Goal: Information Seeking & Learning: Learn about a topic

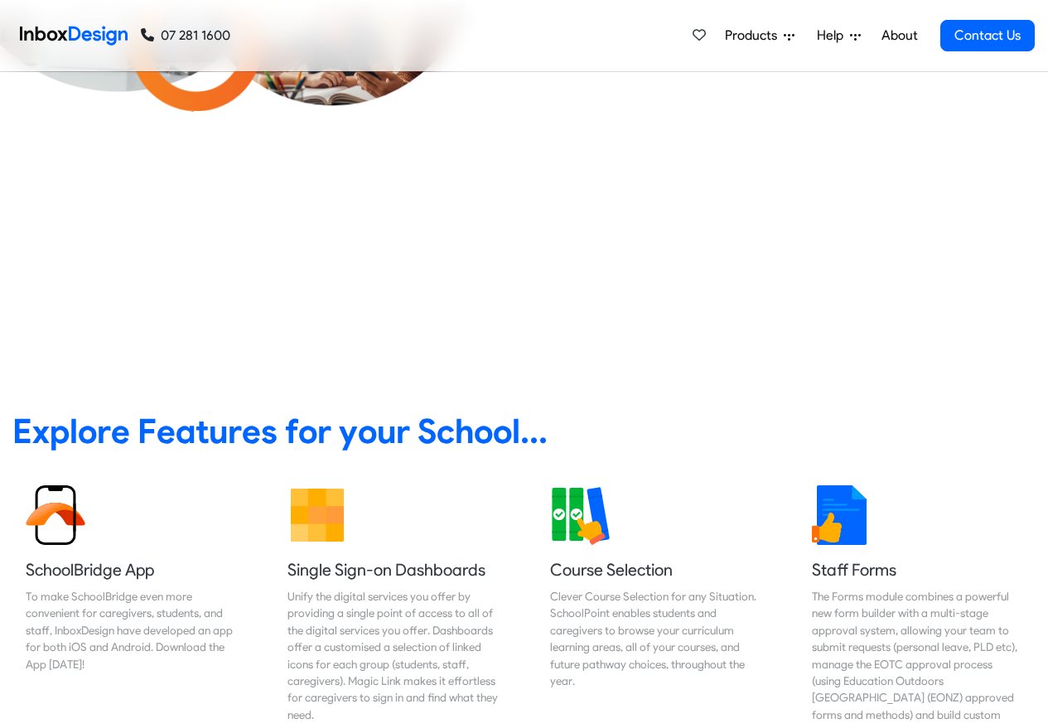
scroll to position [99, 0]
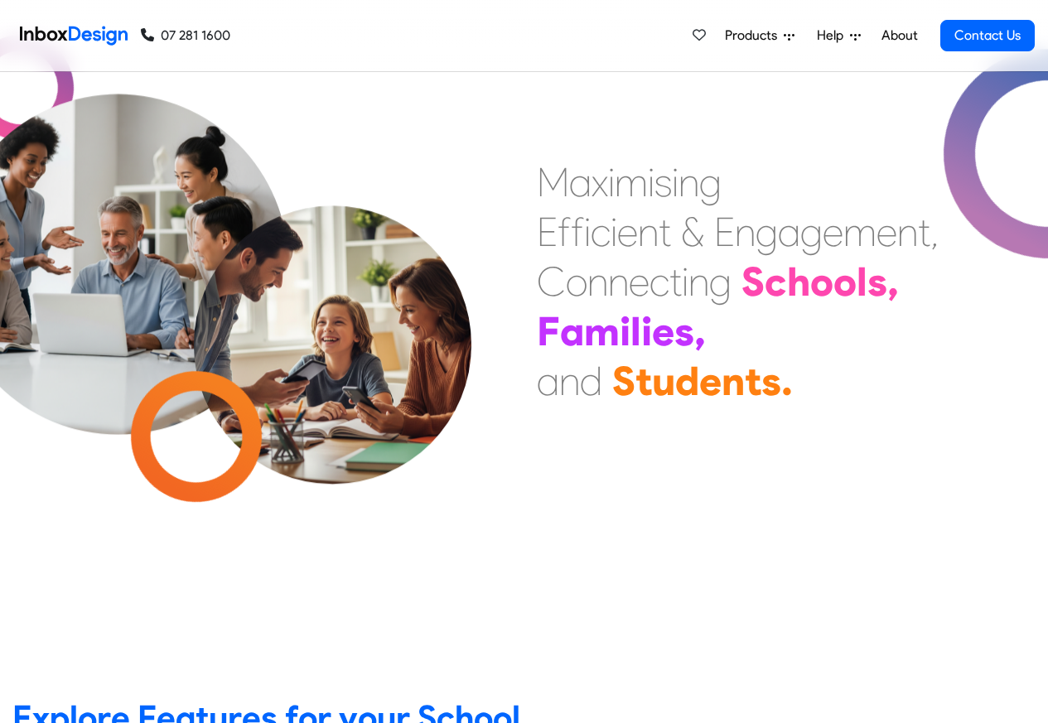
click at [897, 36] on link "About" at bounding box center [899, 35] width 46 height 33
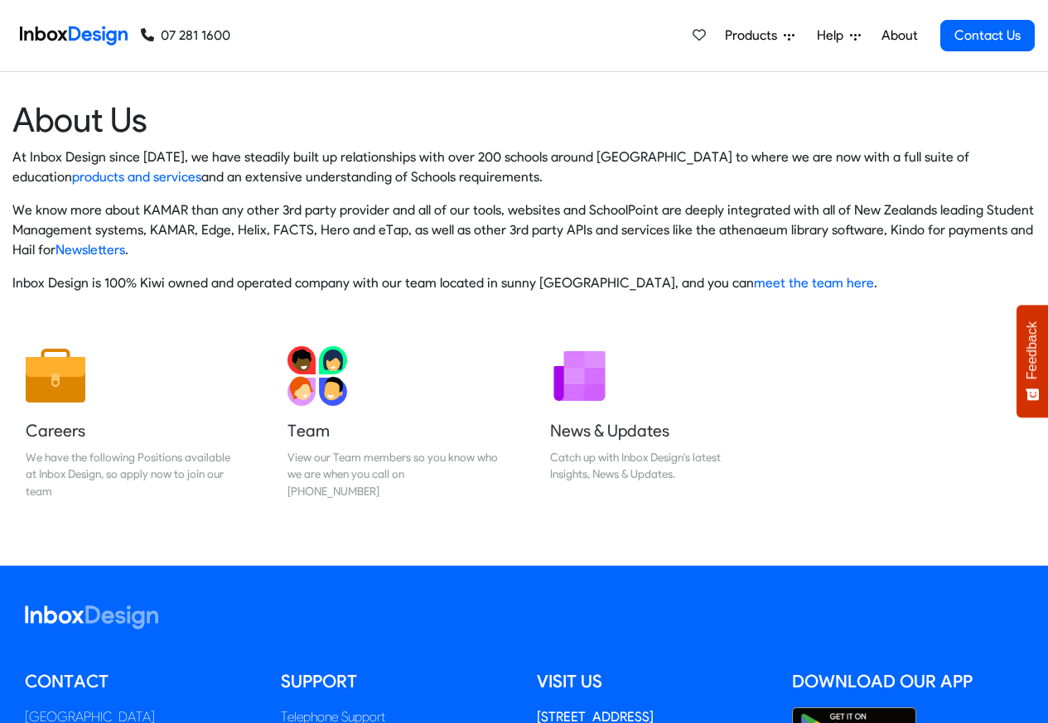
click at [731, 36] on span "Products" at bounding box center [754, 36] width 59 height 20
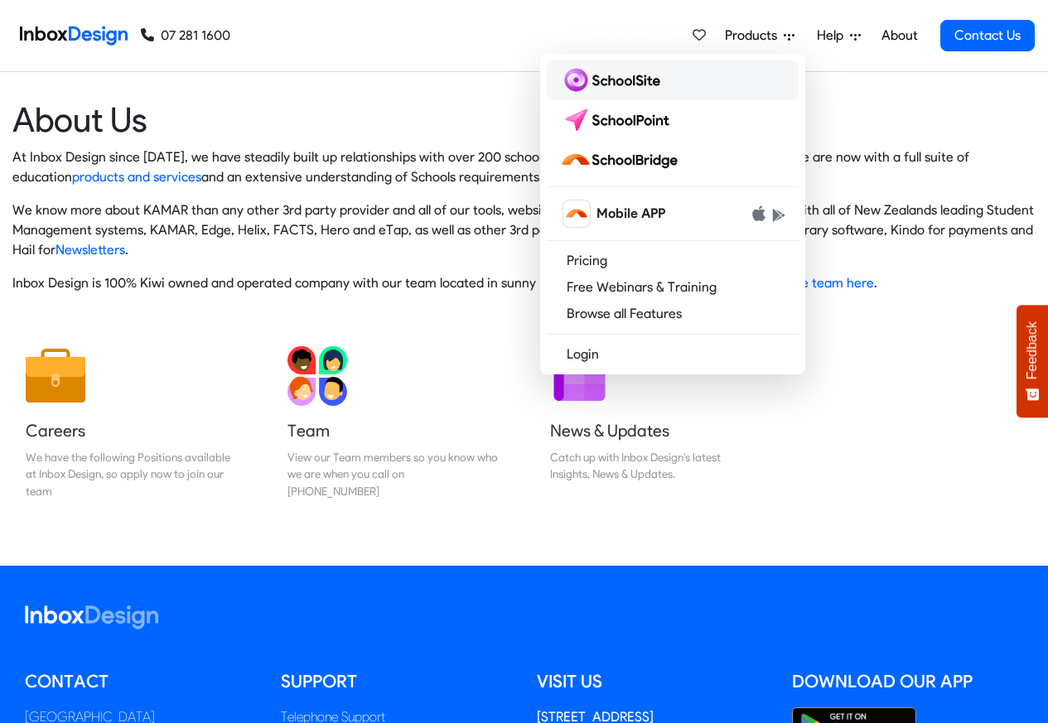
click at [621, 82] on img at bounding box center [613, 80] width 107 height 27
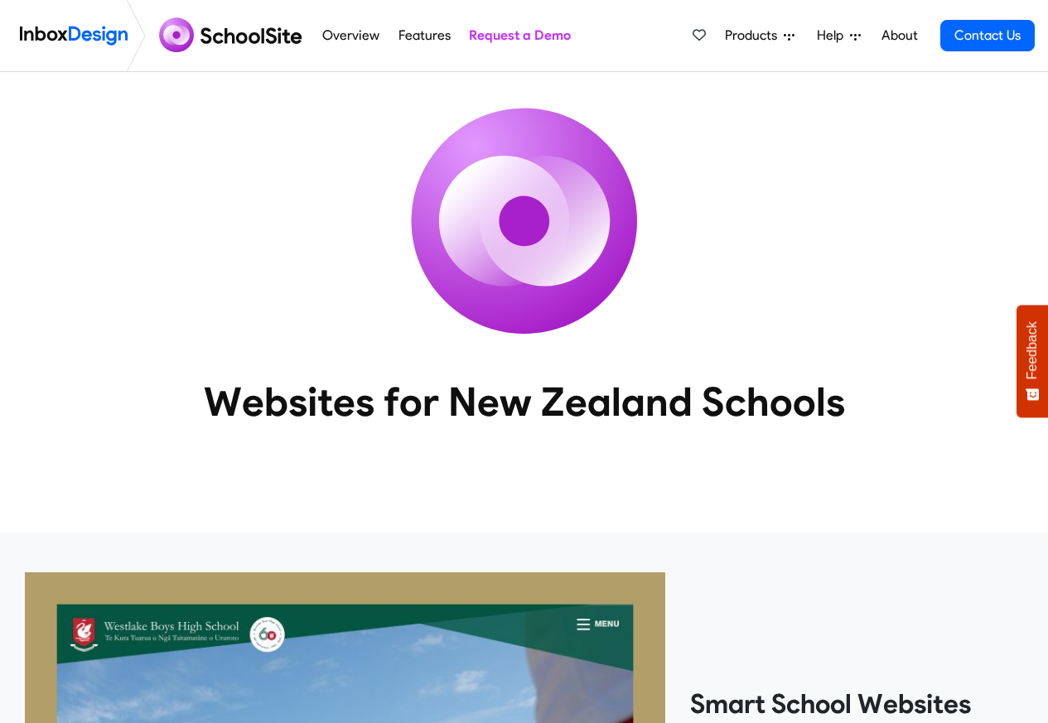
click at [77, 34] on img at bounding box center [74, 35] width 108 height 33
